Goal: Task Accomplishment & Management: Use online tool/utility

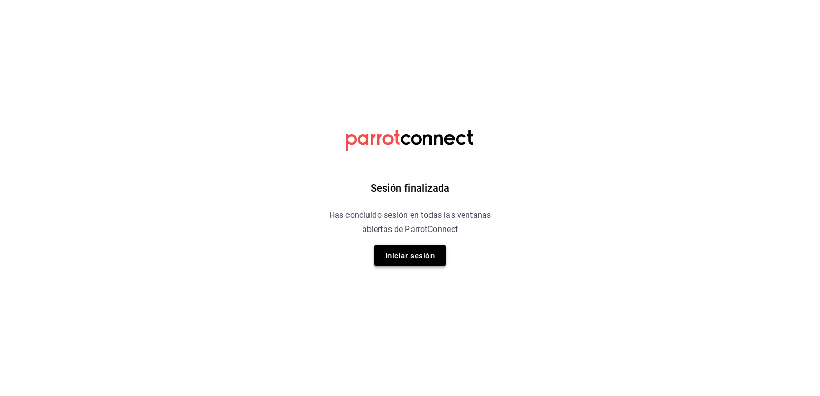
click at [422, 247] on button "Iniciar sesión" at bounding box center [410, 256] width 72 height 22
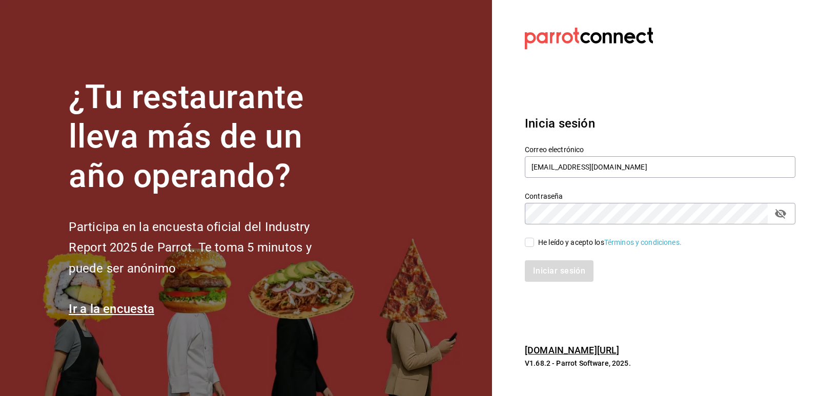
click at [529, 242] on input "He leído y acepto los Términos y condiciones." at bounding box center [529, 242] width 9 height 9
checkbox input "true"
click at [547, 274] on button "Iniciar sesión" at bounding box center [560, 271] width 70 height 22
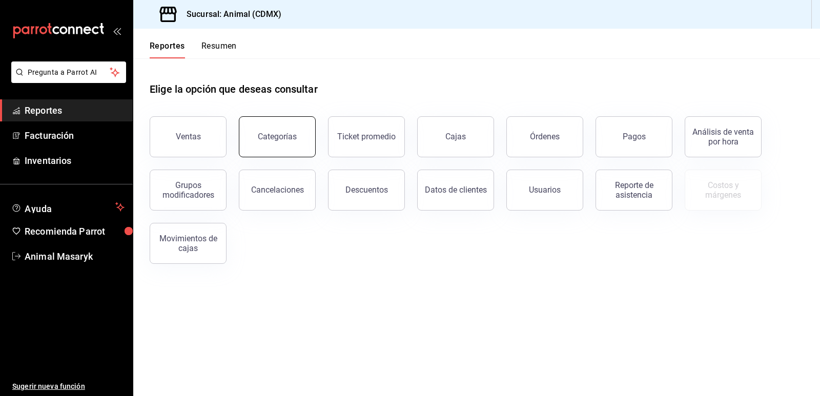
click at [296, 134] on button "Categorías" at bounding box center [277, 136] width 77 height 41
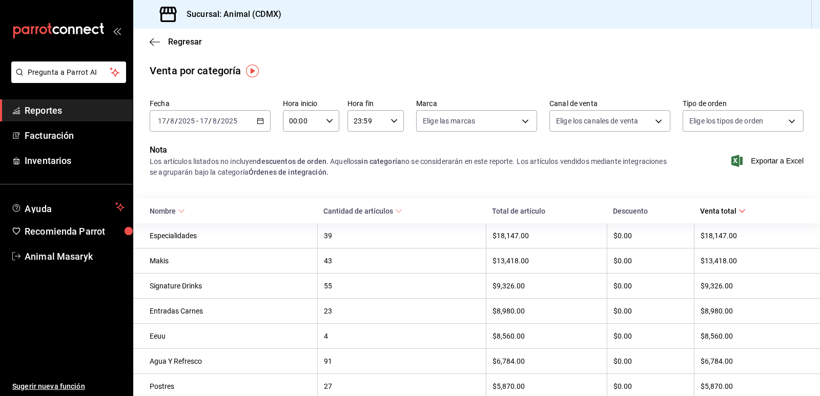
click at [257, 128] on div "[DATE] [DATE] - [DATE] [DATE]" at bounding box center [210, 121] width 121 height 22
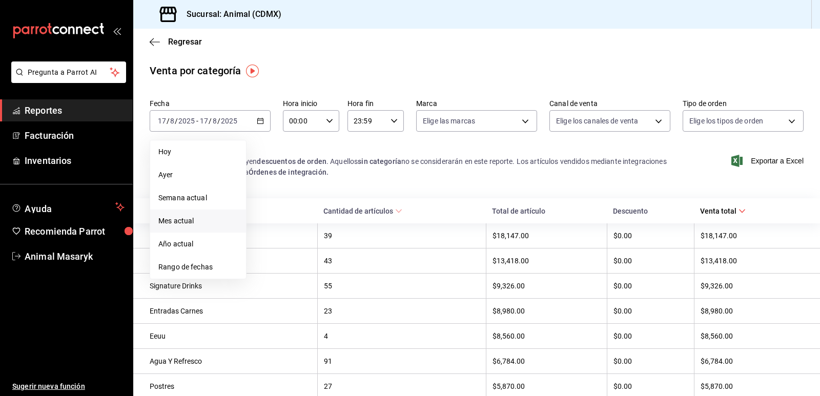
click at [182, 223] on span "Mes actual" at bounding box center [197, 221] width 79 height 11
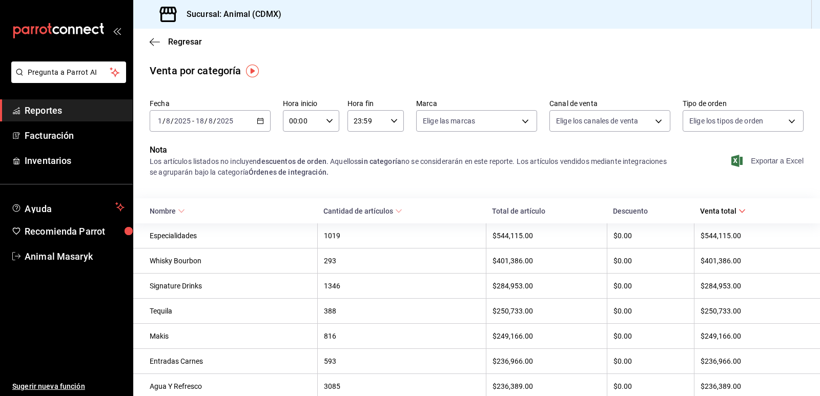
click at [748, 159] on span "Exportar a Excel" at bounding box center [768, 161] width 70 height 12
